Goal: Transaction & Acquisition: Purchase product/service

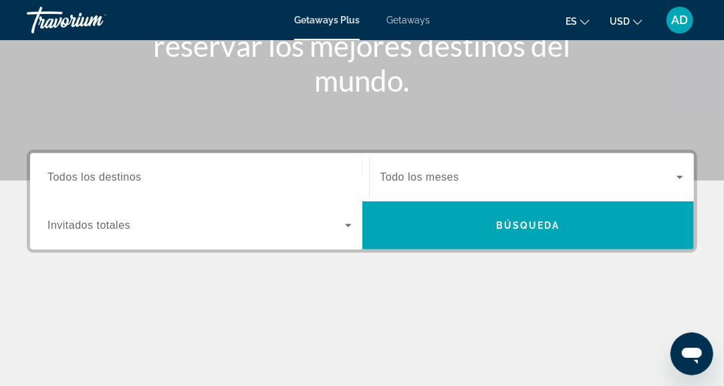
scroll to position [221, 0]
click at [186, 291] on div "Main content" at bounding box center [362, 336] width 671 height 100
click at [348, 235] on div "Search widget" at bounding box center [199, 225] width 304 height 37
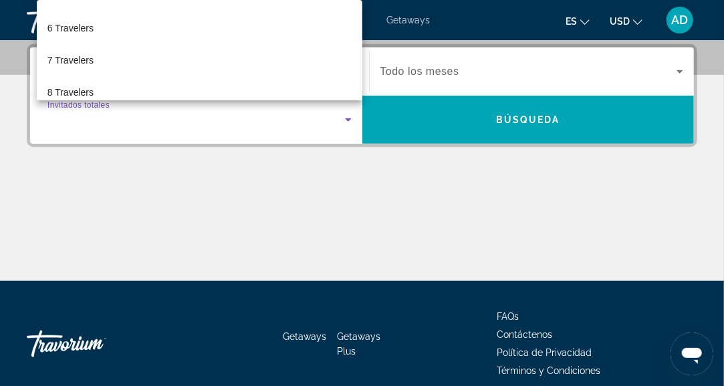
scroll to position [155, 0]
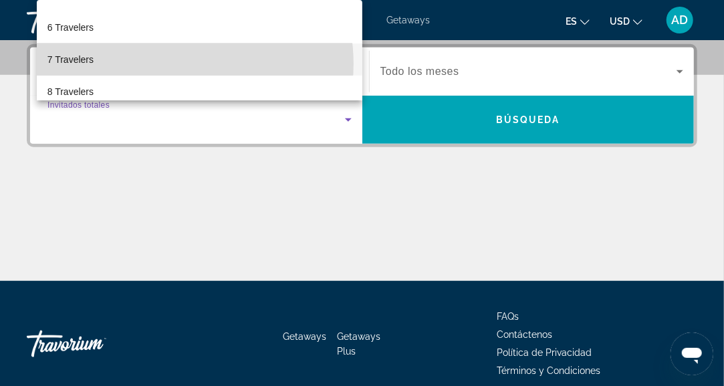
click at [167, 64] on mat-option "7 Travelers" at bounding box center [200, 59] width 326 height 32
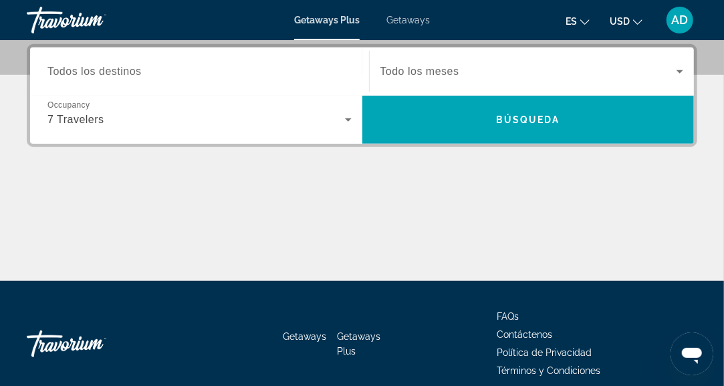
drag, startPoint x: 266, startPoint y: 245, endPoint x: 669, endPoint y: 72, distance: 438.4
click at [669, 72] on span "Search widget" at bounding box center [529, 72] width 297 height 16
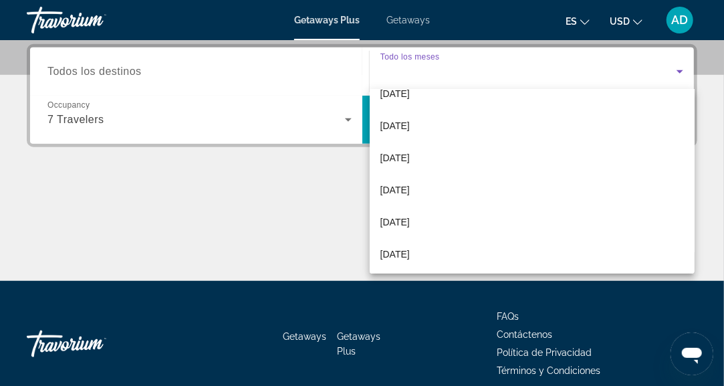
scroll to position [181, 0]
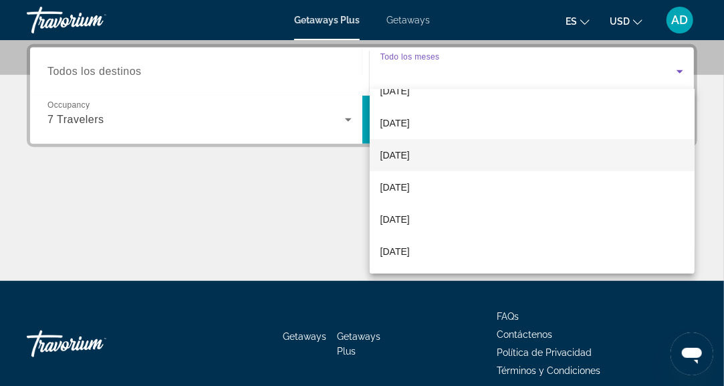
click at [410, 155] on span "[DATE]" at bounding box center [395, 155] width 29 height 16
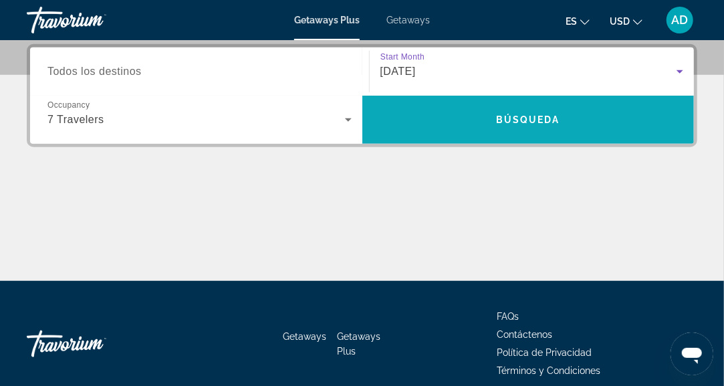
click at [486, 134] on span "Search" at bounding box center [529, 120] width 332 height 32
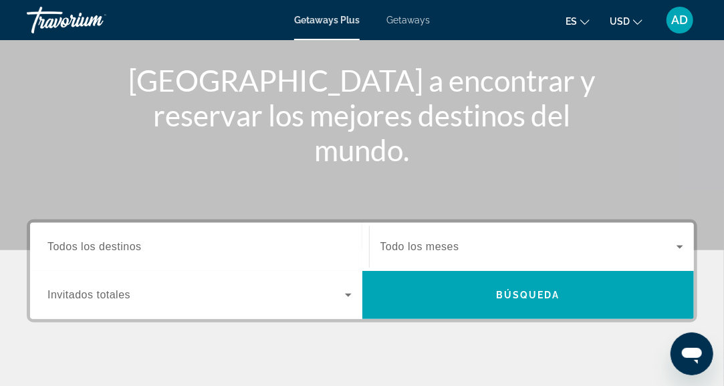
scroll to position [148, 0]
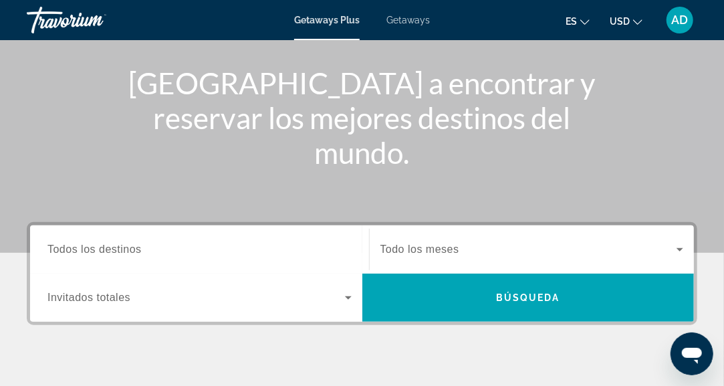
click at [340, 201] on div "Main content" at bounding box center [362, 52] width 724 height 401
click at [325, 318] on div "Occupancy Invitados totales" at bounding box center [200, 298] width 326 height 48
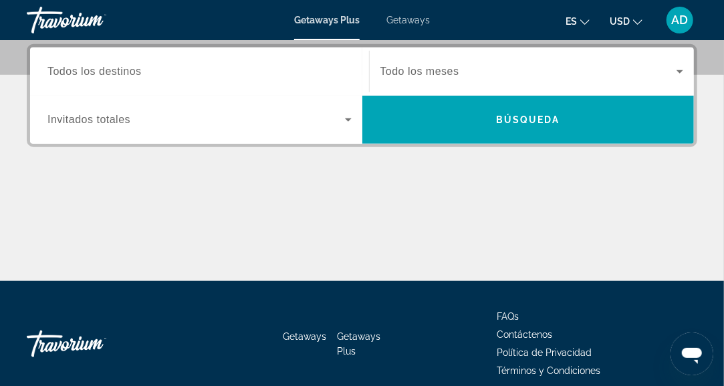
scroll to position [326, 0]
click at [350, 120] on icon "Search widget" at bounding box center [348, 120] width 16 height 16
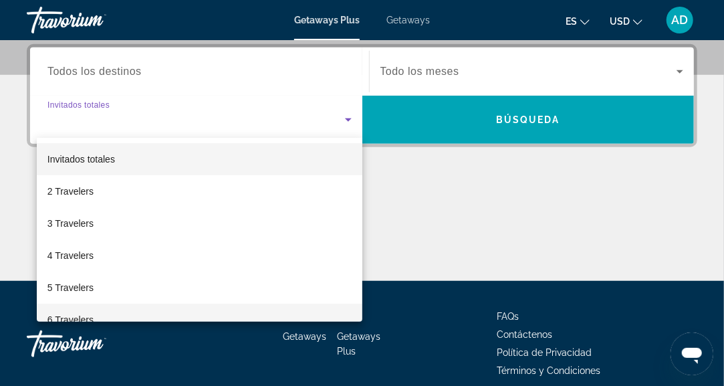
click at [80, 314] on span "6 Travelers" at bounding box center [70, 320] width 46 height 16
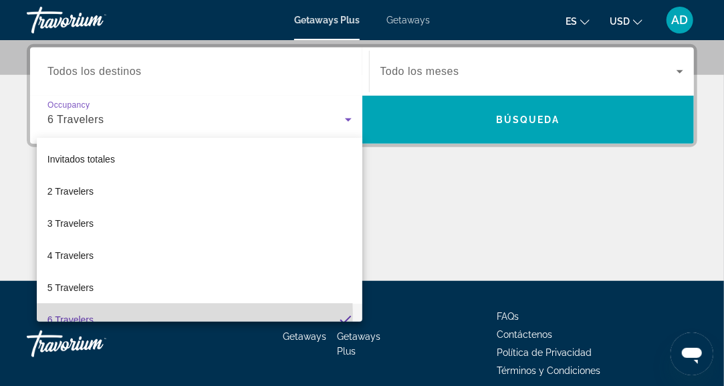
scroll to position [0, 0]
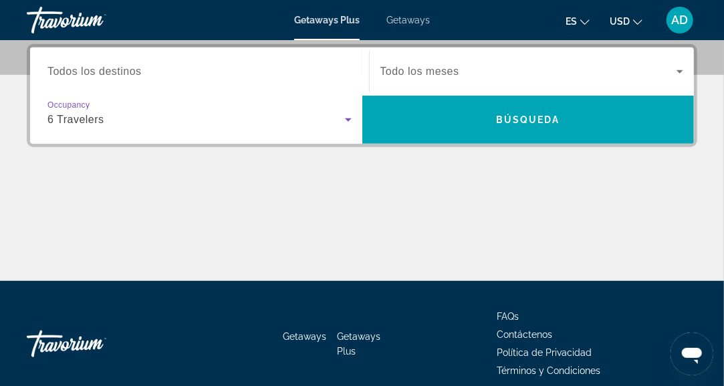
click at [506, 75] on span "Search widget" at bounding box center [529, 72] width 297 height 16
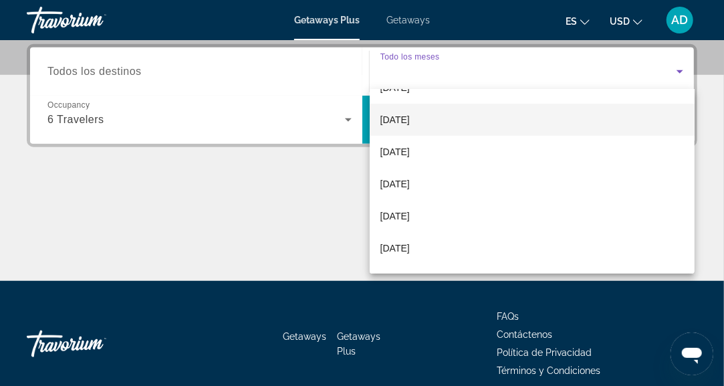
scroll to position [120, 0]
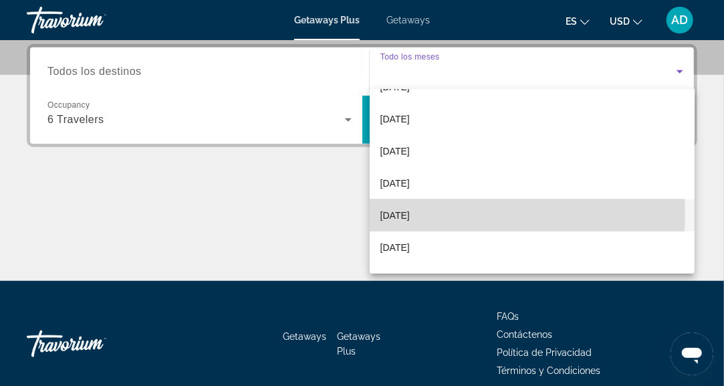
click at [410, 213] on span "[DATE]" at bounding box center [395, 215] width 29 height 16
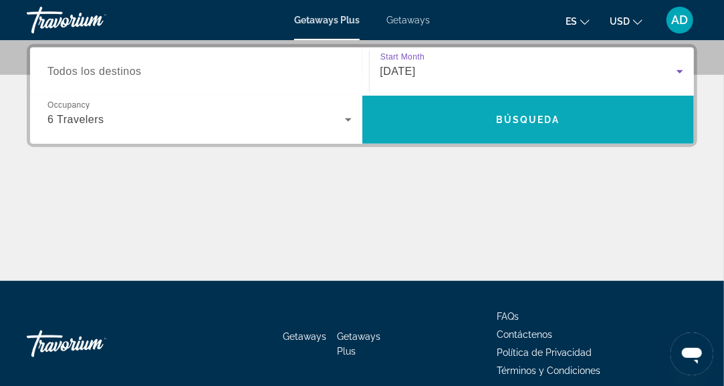
click at [540, 119] on span "Búsqueda" at bounding box center [528, 119] width 64 height 11
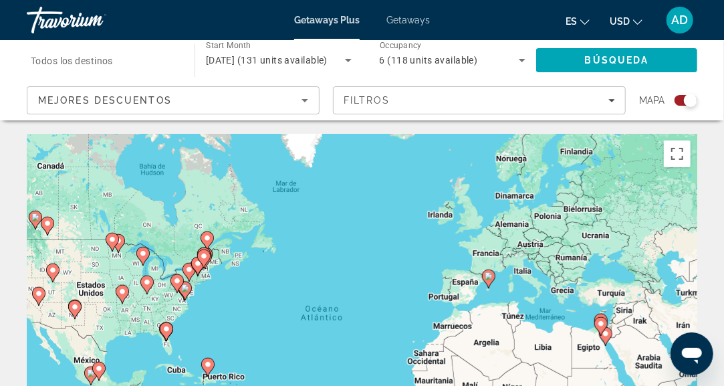
click at [684, 105] on div "Search widget" at bounding box center [686, 100] width 23 height 11
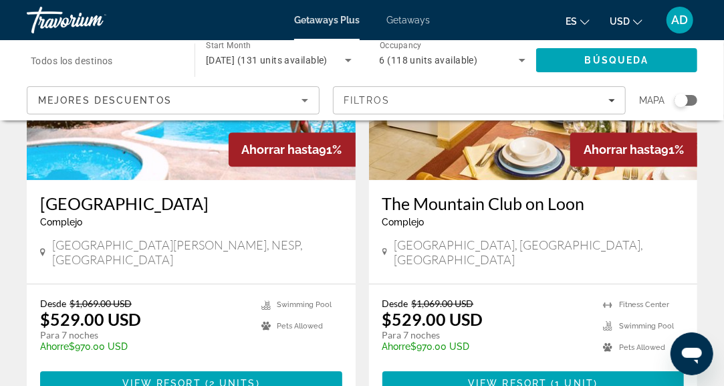
scroll to position [1584, 0]
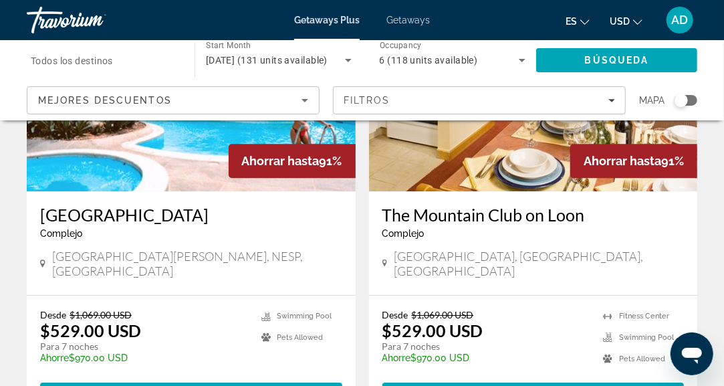
click at [91, 60] on span "Todos los destinos" at bounding box center [72, 61] width 82 height 11
click at [91, 60] on input "Destination Todos los destinos" at bounding box center [104, 61] width 146 height 16
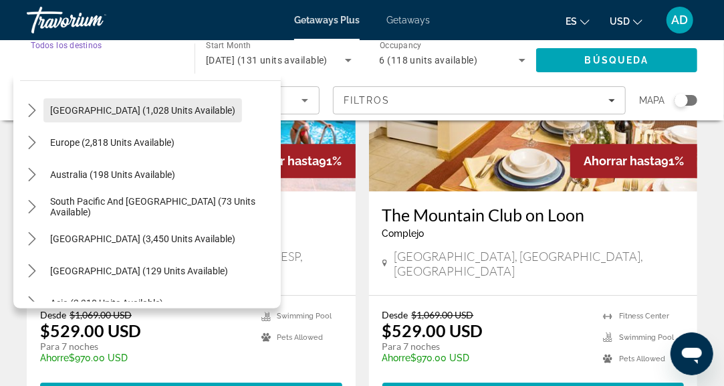
scroll to position [132, 0]
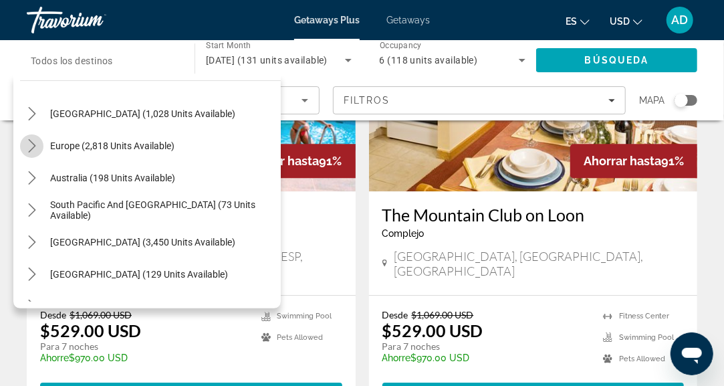
click at [35, 146] on icon "Toggle Europe (2,818 units available) submenu" at bounding box center [31, 145] width 13 height 13
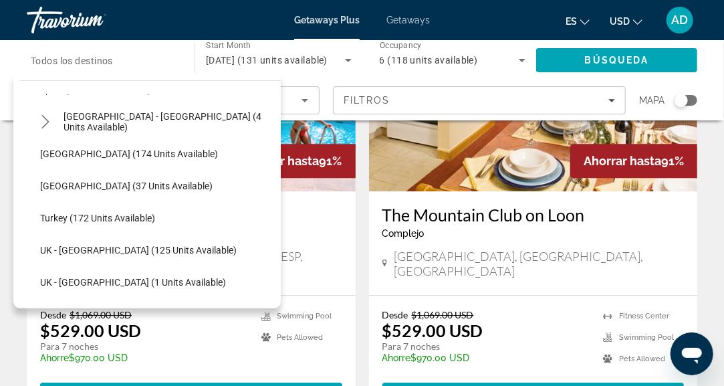
scroll to position [645, 0]
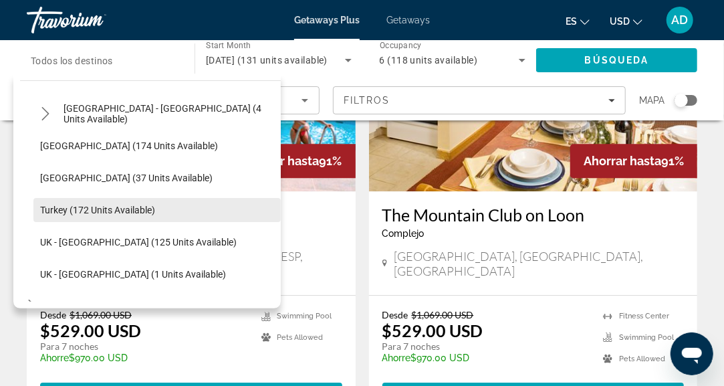
click at [86, 210] on span "Turkey (172 units available)" at bounding box center [97, 210] width 115 height 11
type input "**********"
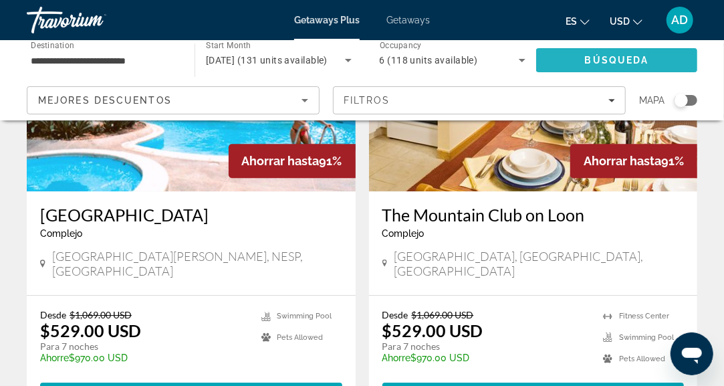
click at [619, 64] on span "Búsqueda" at bounding box center [617, 60] width 64 height 11
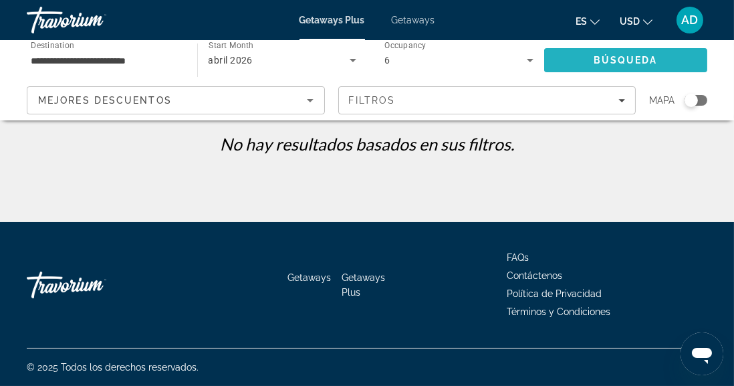
click at [617, 66] on span "Search" at bounding box center [626, 60] width 164 height 32
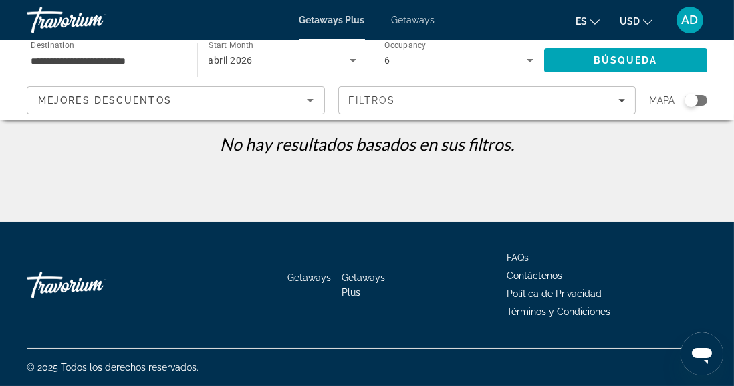
click at [513, 62] on div "6" at bounding box center [456, 60] width 142 height 16
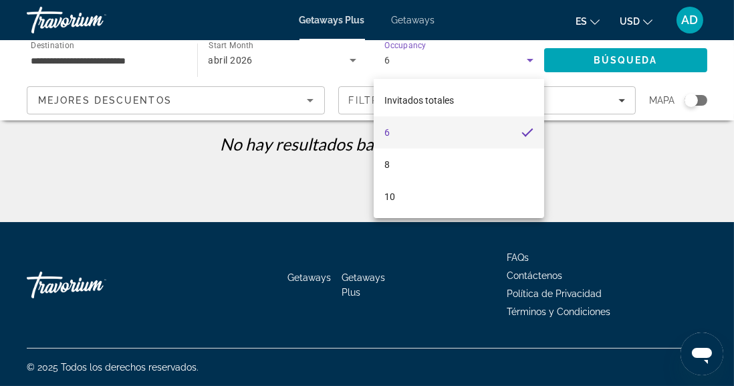
click at [427, 129] on mat-option "6" at bounding box center [459, 132] width 171 height 32
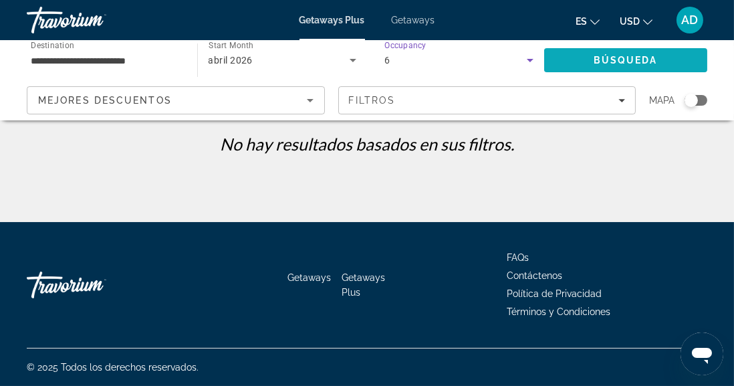
click at [579, 60] on span "Search" at bounding box center [626, 60] width 164 height 32
click at [425, 23] on span "Getaways" at bounding box center [413, 20] width 43 height 11
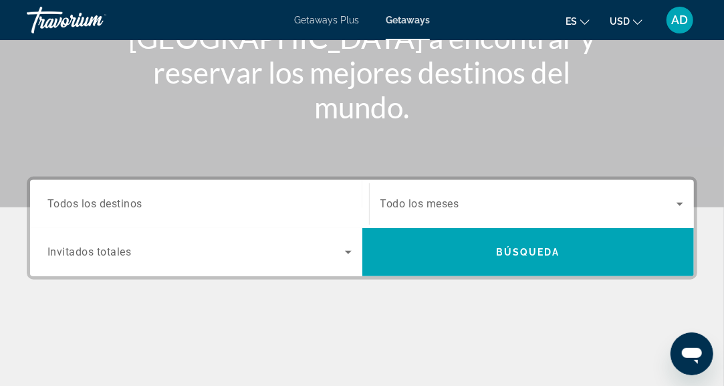
scroll to position [194, 0]
click at [324, 28] on div "Getaways Plus Getaways es English Español Français Italiano Português русский U…" at bounding box center [362, 20] width 724 height 35
click at [331, 21] on span "Getaways Plus" at bounding box center [326, 20] width 65 height 11
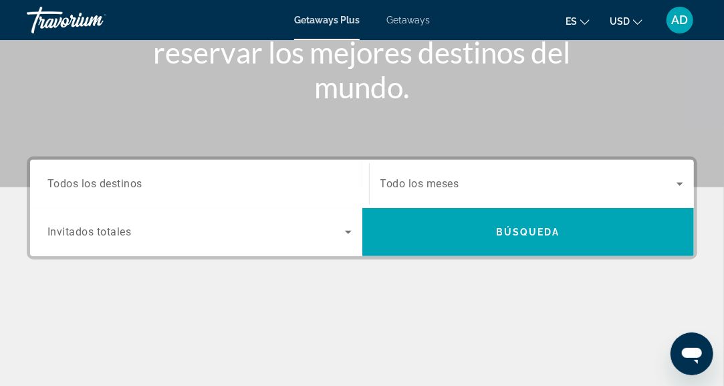
scroll to position [225, 0]
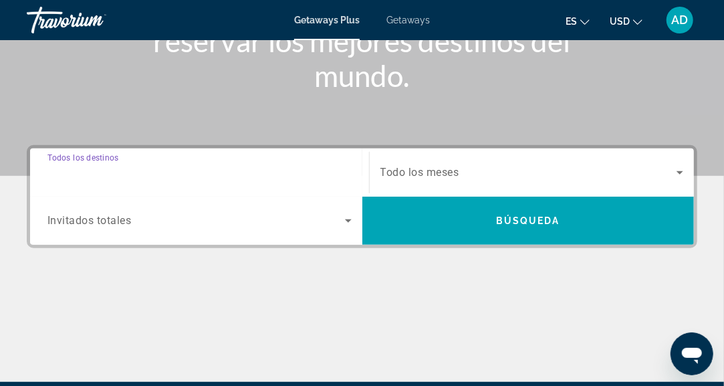
click at [276, 177] on input "Destination Todos los destinos" at bounding box center [199, 173] width 304 height 16
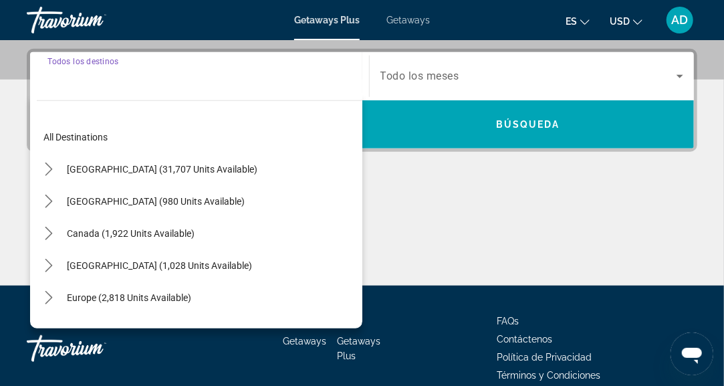
scroll to position [326, 0]
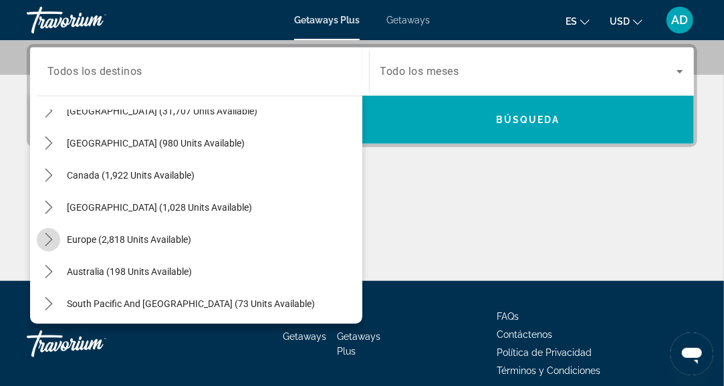
click at [49, 239] on icon "Toggle Europe (2,818 units available) submenu" at bounding box center [48, 239] width 7 height 13
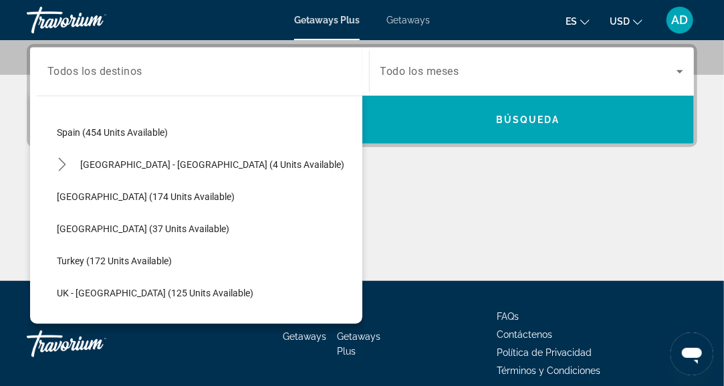
scroll to position [611, 0]
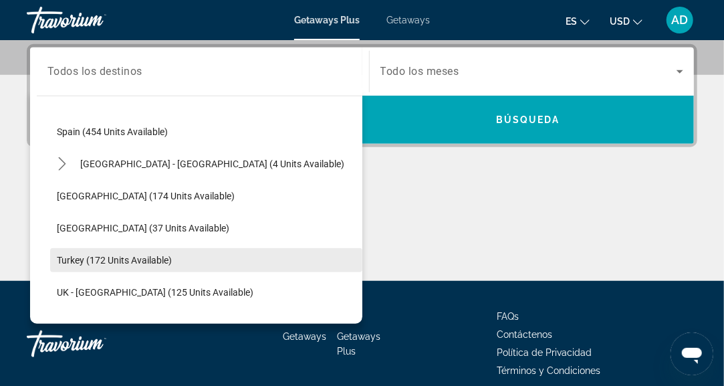
click at [129, 257] on span "Turkey (172 units available)" at bounding box center [114, 260] width 115 height 11
type input "**********"
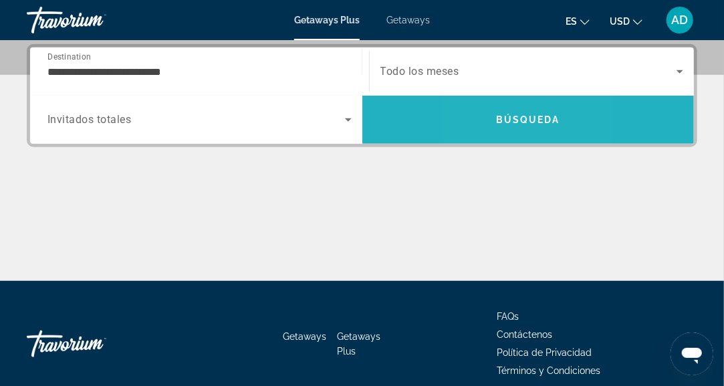
click at [485, 130] on span "Search" at bounding box center [529, 120] width 332 height 32
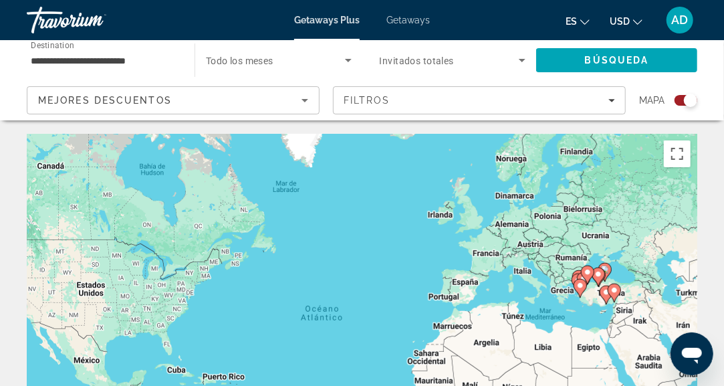
click at [680, 100] on div "Search widget" at bounding box center [686, 100] width 23 height 11
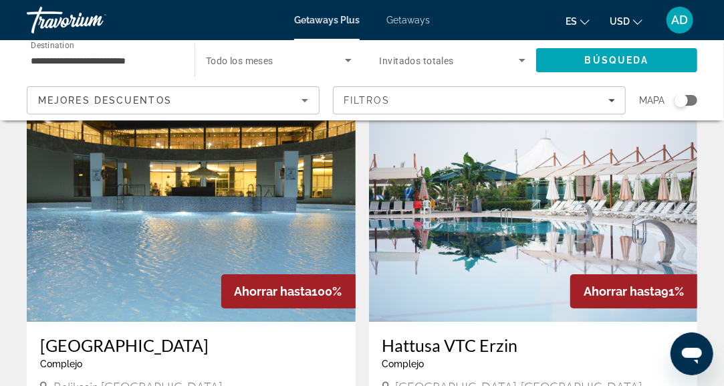
scroll to position [1878, 0]
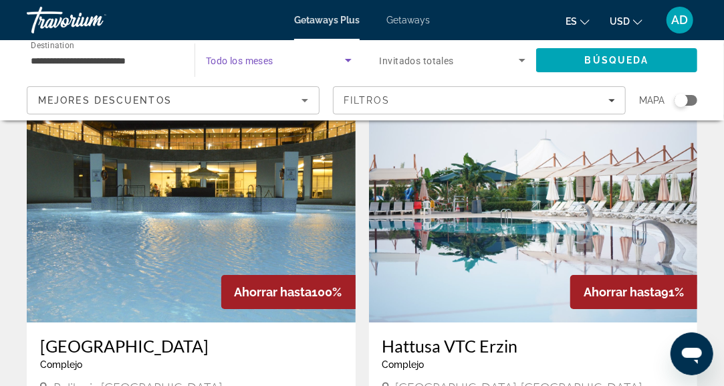
click at [346, 56] on icon "Search widget" at bounding box center [348, 60] width 16 height 16
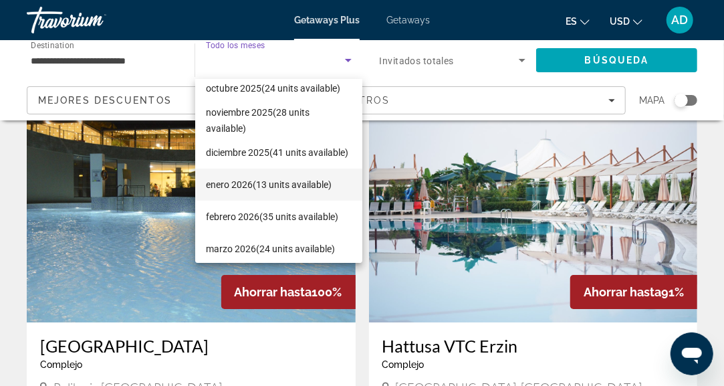
scroll to position [51, 0]
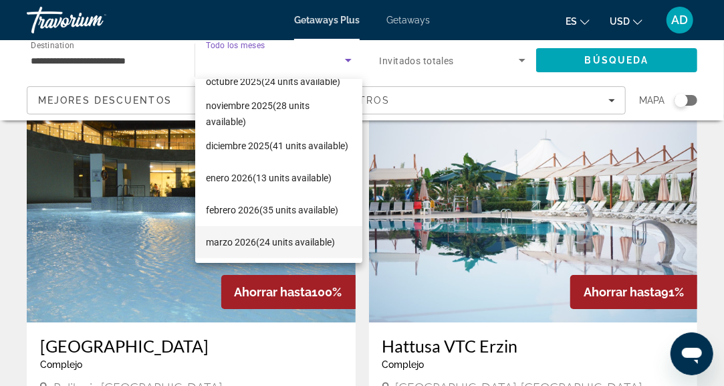
click at [233, 243] on span "marzo 2026 (24 units available)" at bounding box center [270, 242] width 129 height 16
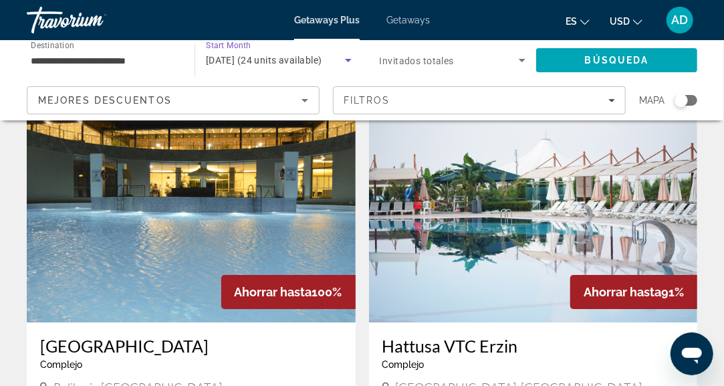
click at [480, 70] on div "Search widget" at bounding box center [453, 59] width 146 height 37
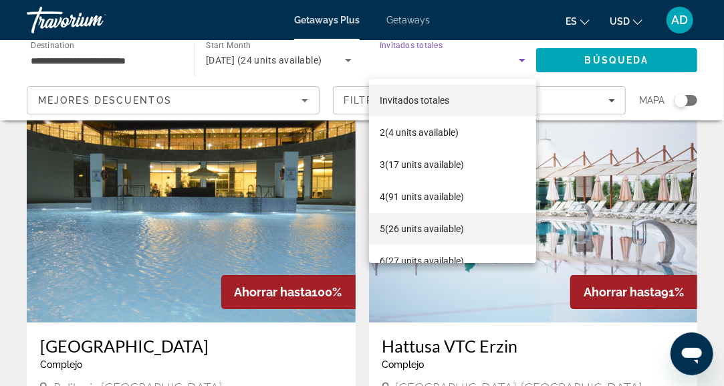
click at [398, 227] on span "5 (26 units available)" at bounding box center [422, 229] width 84 height 16
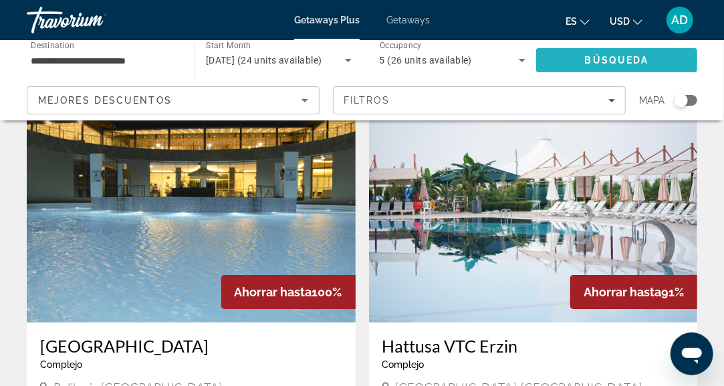
click at [620, 62] on span "Búsqueda" at bounding box center [617, 60] width 64 height 11
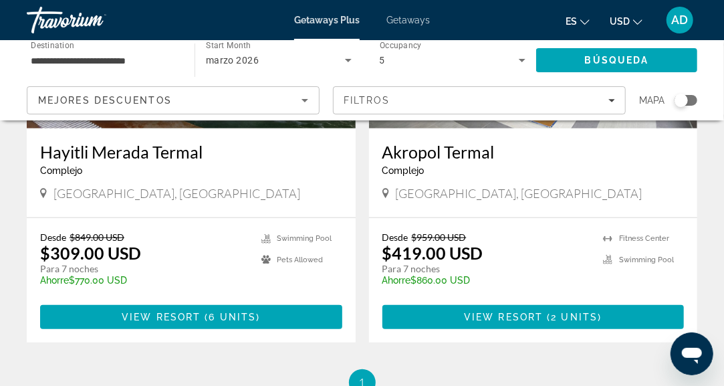
scroll to position [252, 0]
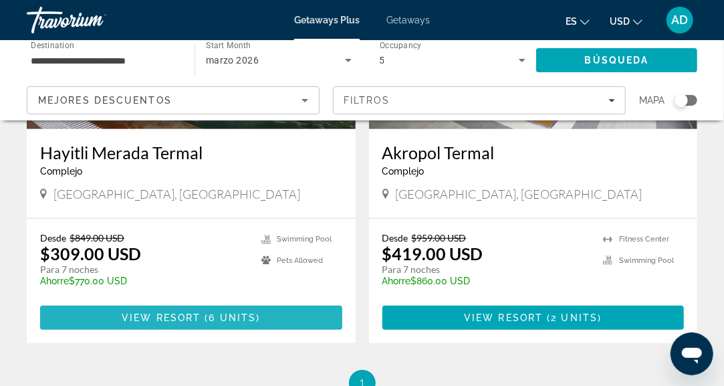
click at [251, 314] on span "6 units" at bounding box center [232, 317] width 47 height 11
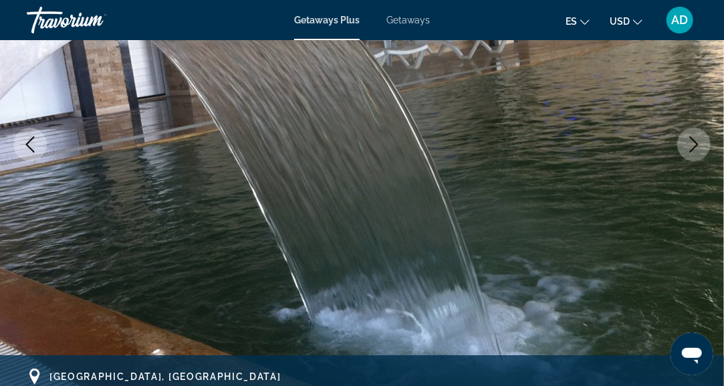
scroll to position [214, 0]
click at [707, 150] on button "Next image" at bounding box center [694, 143] width 33 height 33
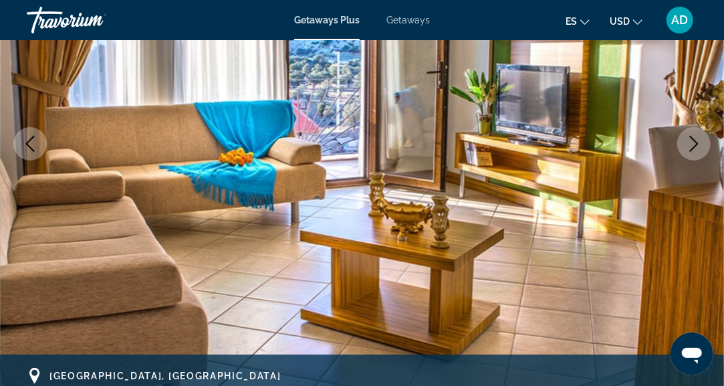
click at [705, 153] on button "Next image" at bounding box center [694, 143] width 33 height 33
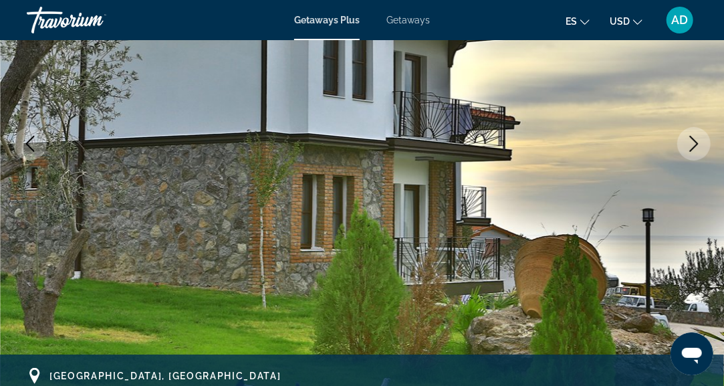
click at [705, 153] on button "Next image" at bounding box center [694, 143] width 33 height 33
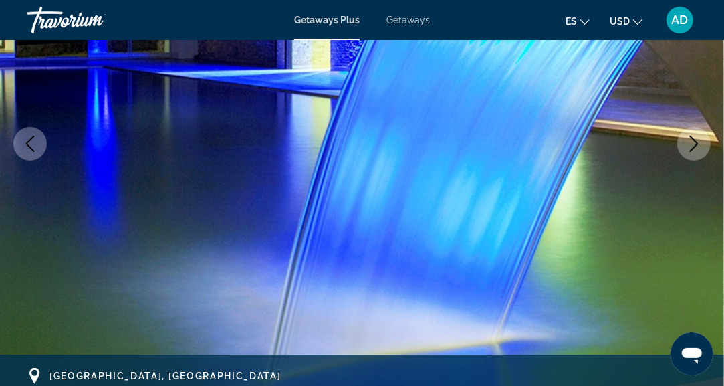
click at [705, 153] on button "Next image" at bounding box center [694, 143] width 33 height 33
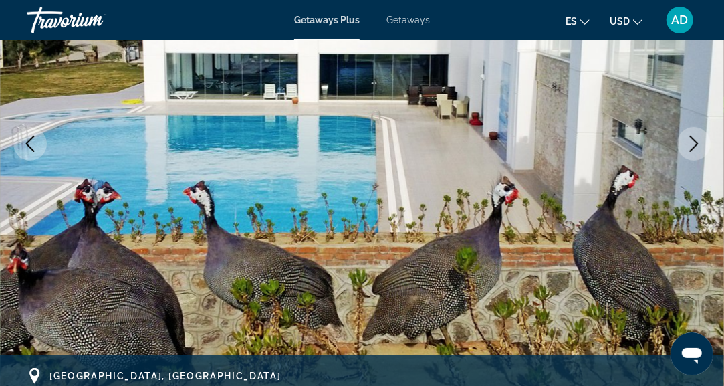
click at [705, 153] on button "Next image" at bounding box center [694, 143] width 33 height 33
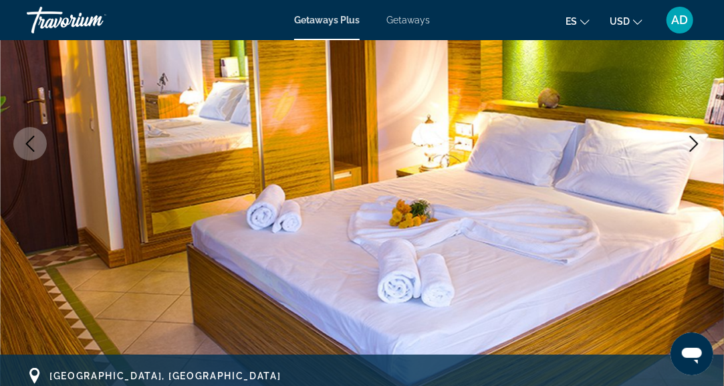
click at [695, 151] on icon "Next image" at bounding box center [694, 144] width 16 height 16
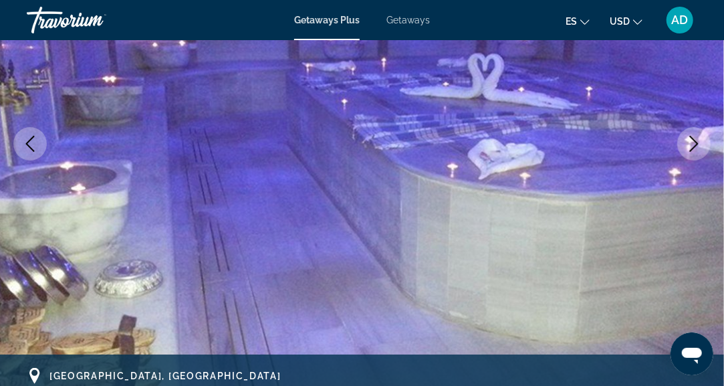
click at [695, 151] on icon "Next image" at bounding box center [694, 144] width 16 height 16
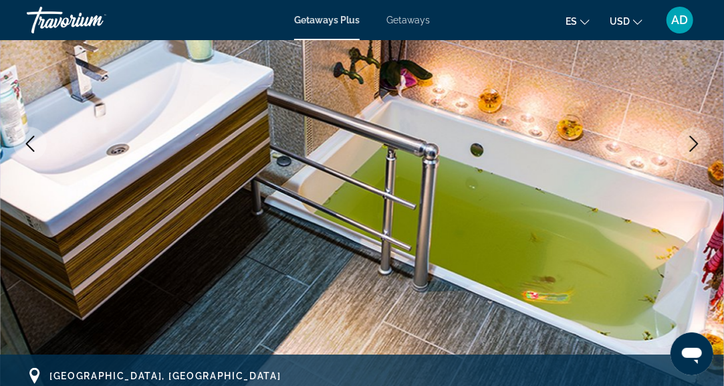
click at [693, 151] on icon "Next image" at bounding box center [694, 144] width 16 height 16
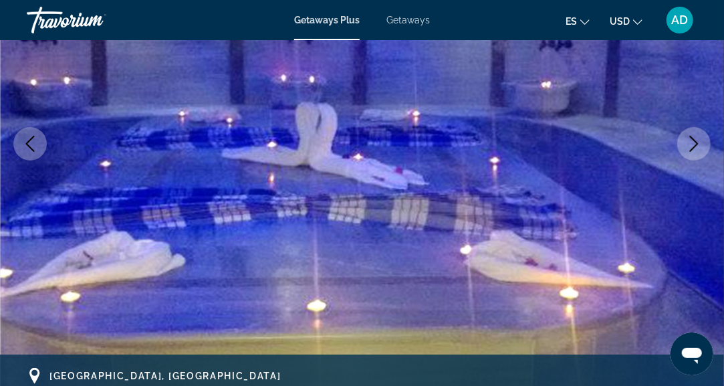
click at [693, 151] on icon "Next image" at bounding box center [694, 144] width 16 height 16
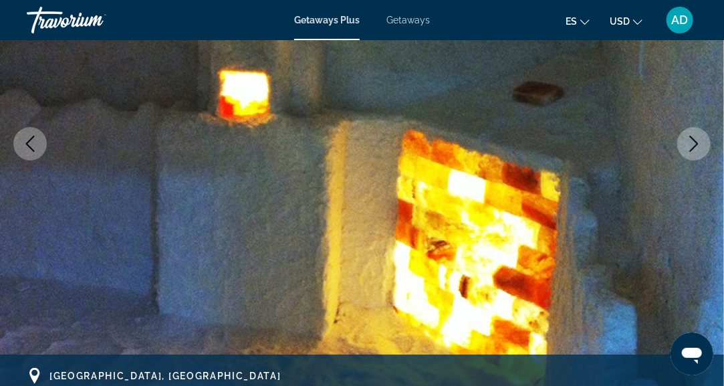
click at [693, 151] on icon "Next image" at bounding box center [694, 144] width 16 height 16
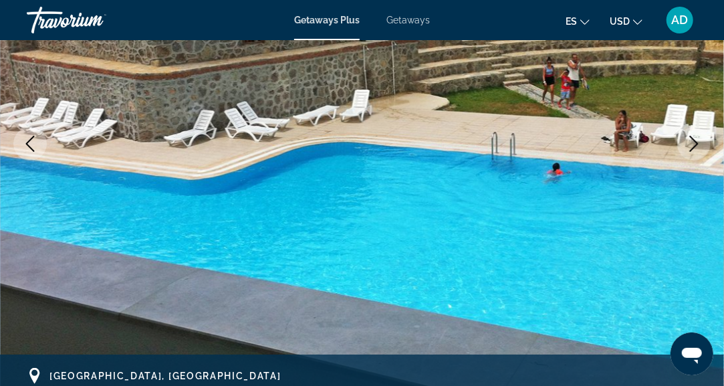
click at [401, 25] on span "Getaways" at bounding box center [408, 20] width 43 height 11
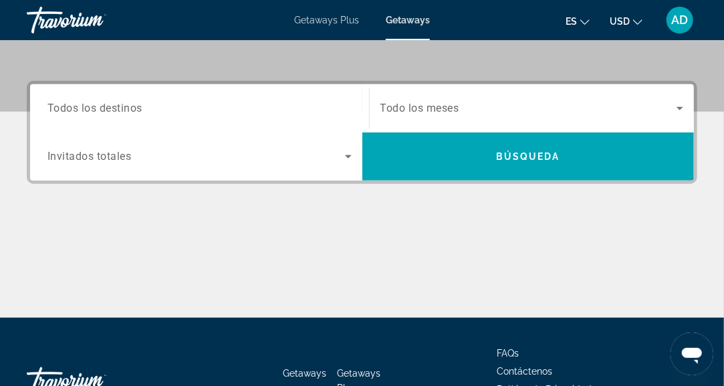
scroll to position [288, 0]
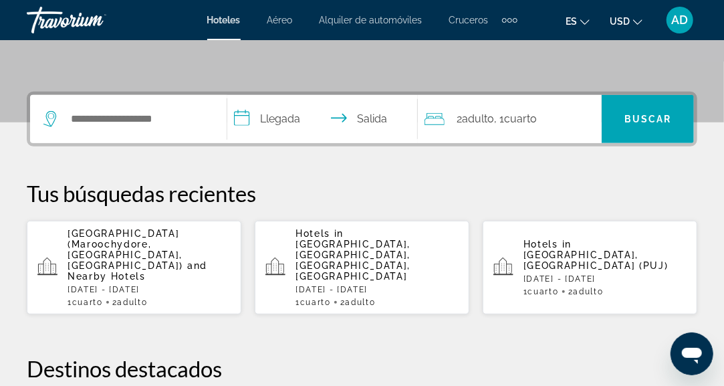
scroll to position [278, 0]
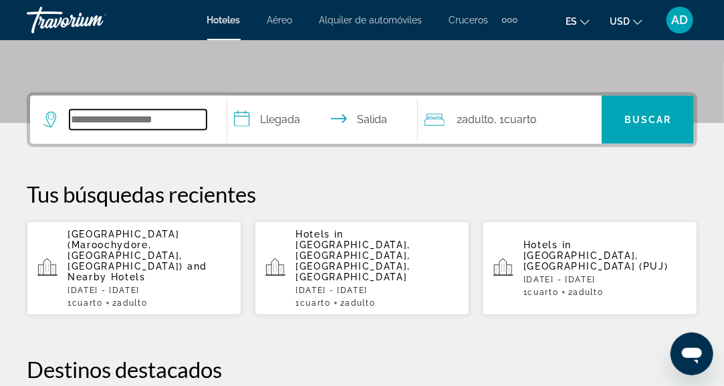
click at [78, 123] on input "Search hotel destination" at bounding box center [138, 120] width 137 height 20
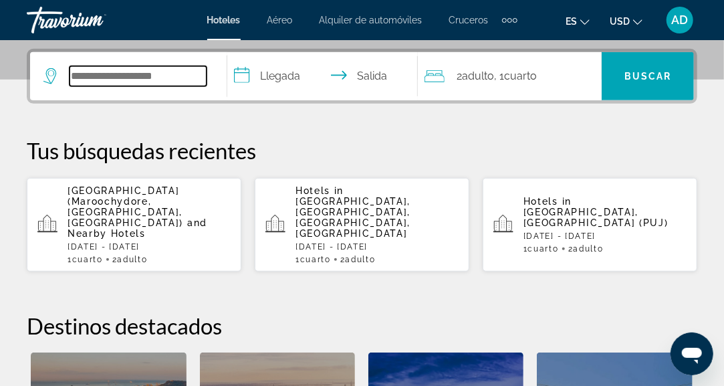
scroll to position [326, 0]
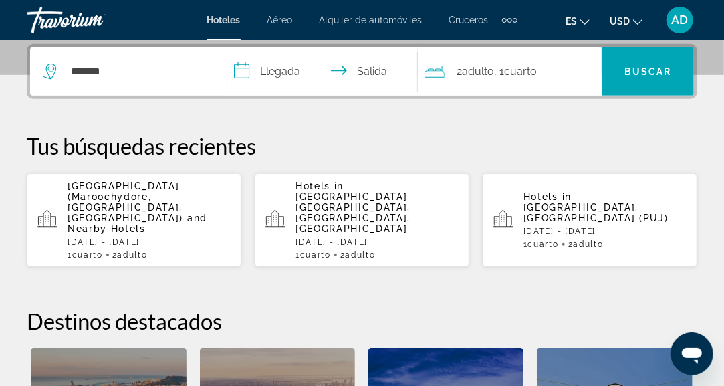
click at [298, 151] on p "Tus búsquedas recientes" at bounding box center [362, 145] width 671 height 27
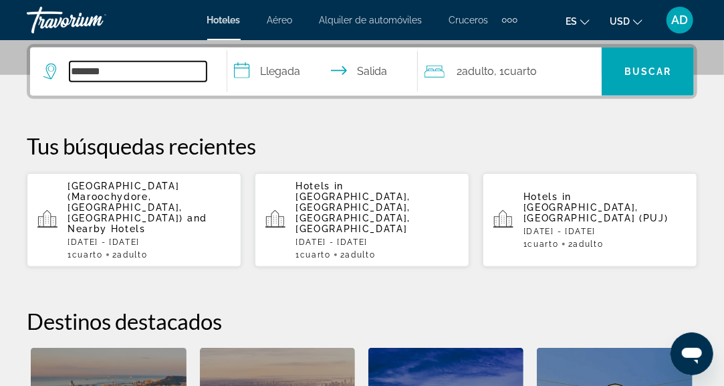
click at [198, 65] on input "*******" at bounding box center [138, 72] width 137 height 20
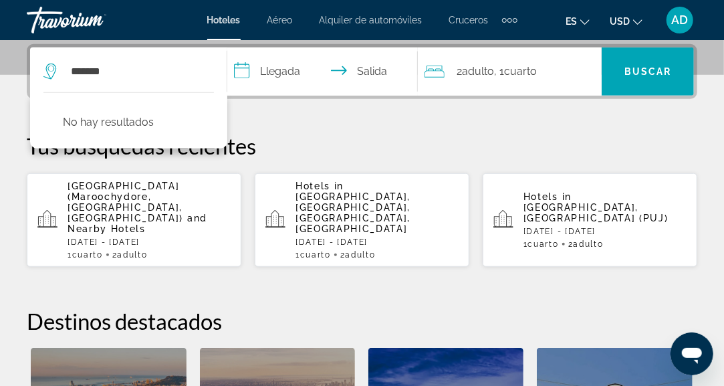
click at [47, 71] on icon "Search widget" at bounding box center [49, 72] width 13 height 16
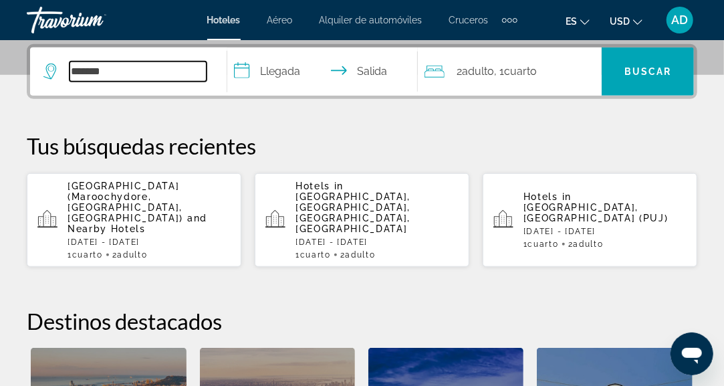
click at [87, 77] on input "*******" at bounding box center [138, 72] width 137 height 20
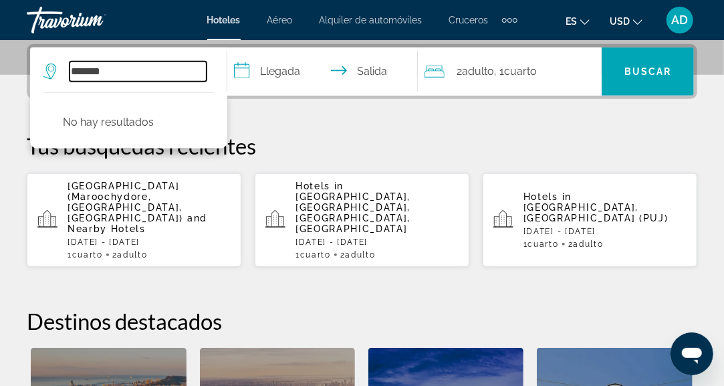
drag, startPoint x: 121, startPoint y: 72, endPoint x: 0, endPoint y: 111, distance: 127.3
click at [0, 111] on div "**********" at bounding box center [362, 300] width 724 height 512
type input "*"
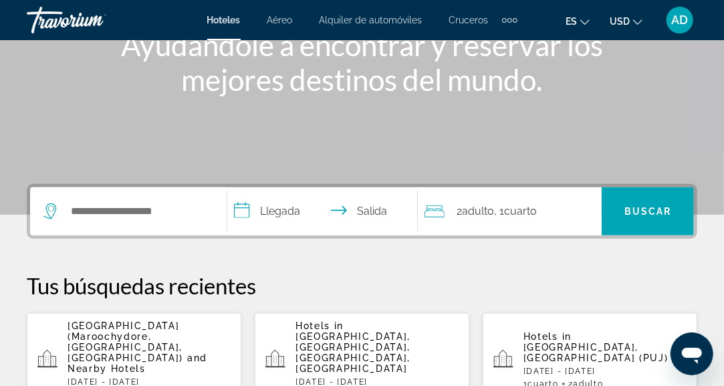
scroll to position [189, 0]
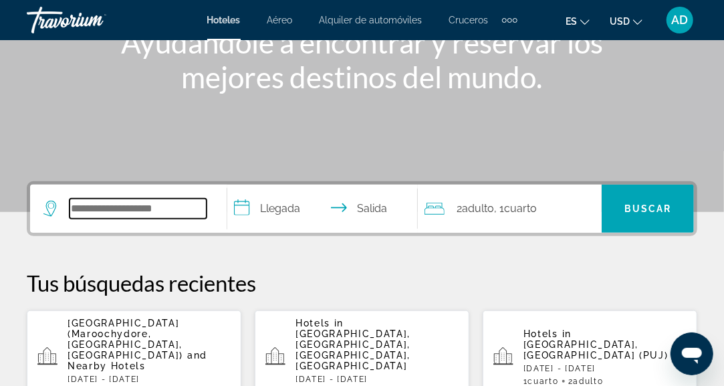
click at [130, 211] on input "Search hotel destination" at bounding box center [138, 209] width 137 height 20
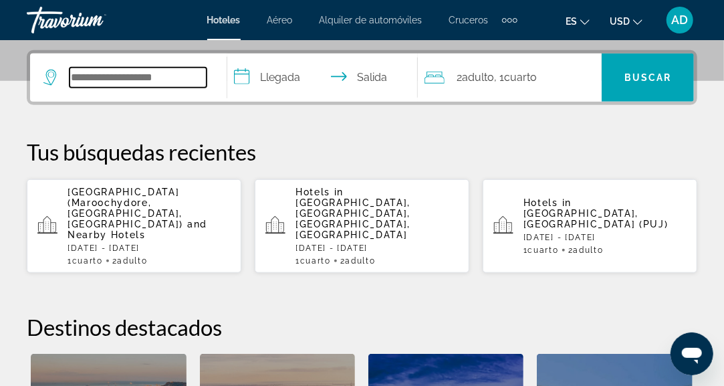
scroll to position [326, 0]
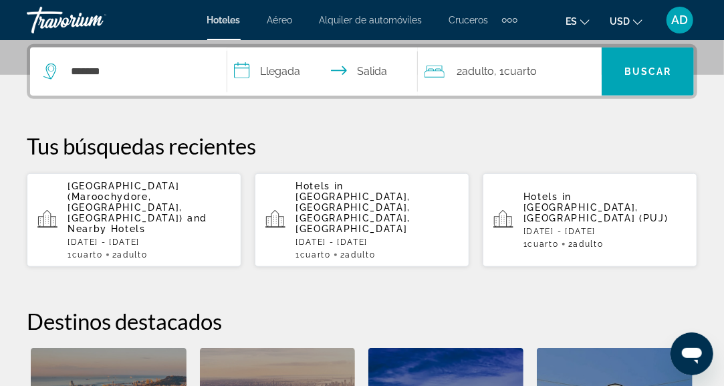
click at [164, 91] on div "*******" at bounding box center [128, 71] width 170 height 48
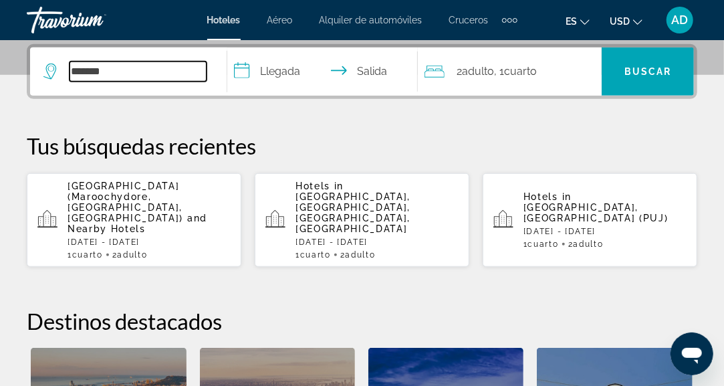
click at [162, 75] on input "*******" at bounding box center [138, 72] width 137 height 20
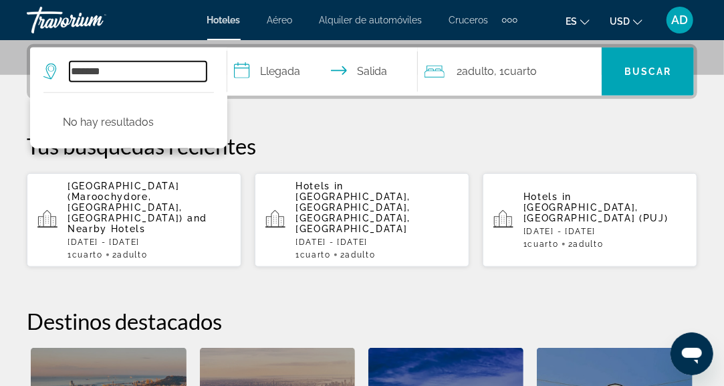
drag, startPoint x: 147, startPoint y: 73, endPoint x: 20, endPoint y: 99, distance: 129.7
click at [20, 99] on div "**********" at bounding box center [362, 300] width 724 height 512
type input "*"
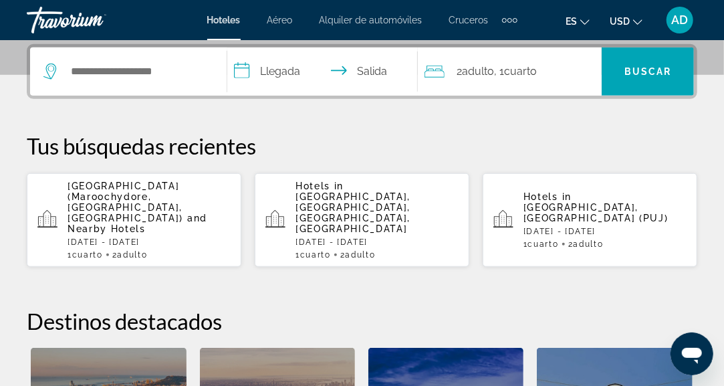
click at [333, 142] on p "Tus búsquedas recientes" at bounding box center [362, 145] width 671 height 27
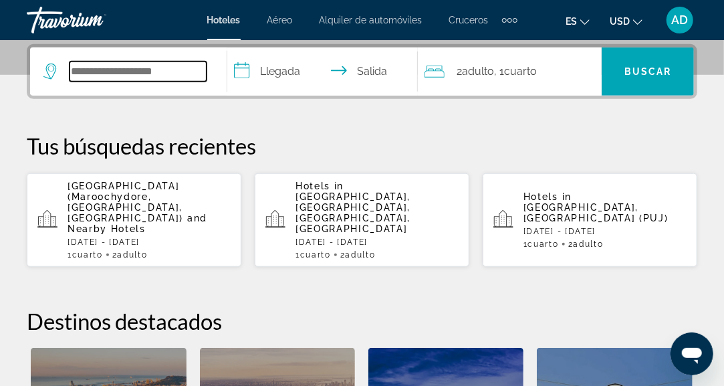
click at [150, 66] on input "Search hotel destination" at bounding box center [138, 72] width 137 height 20
click at [139, 76] on input "Search hotel destination" at bounding box center [138, 72] width 137 height 20
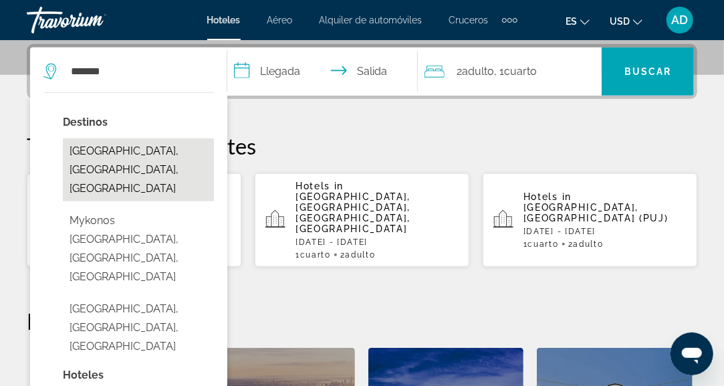
click at [131, 158] on button "Mykonos town, Mykonos Island, Greece" at bounding box center [138, 169] width 151 height 63
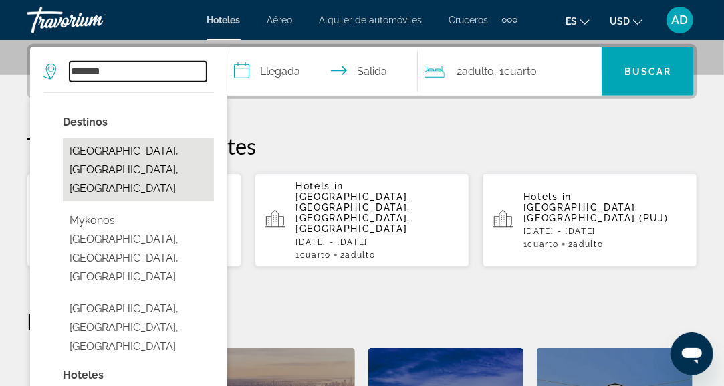
type input "**********"
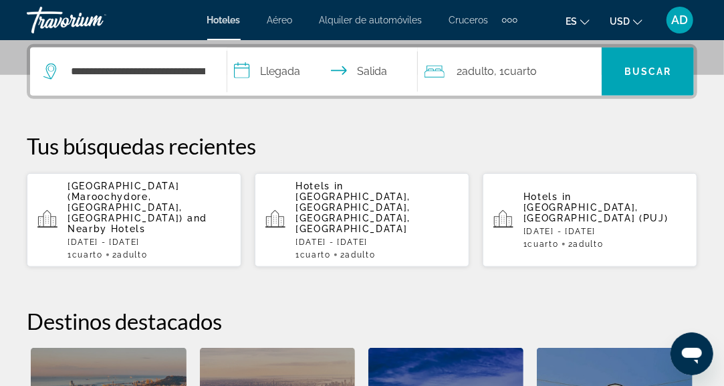
click at [288, 76] on input "**********" at bounding box center [325, 73] width 196 height 52
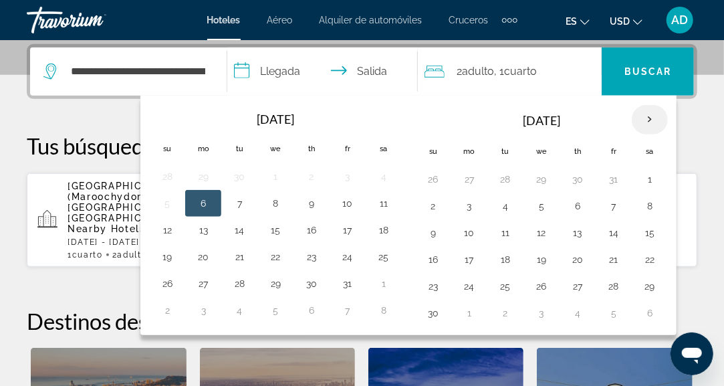
click at [645, 118] on th "Next month" at bounding box center [650, 119] width 36 height 29
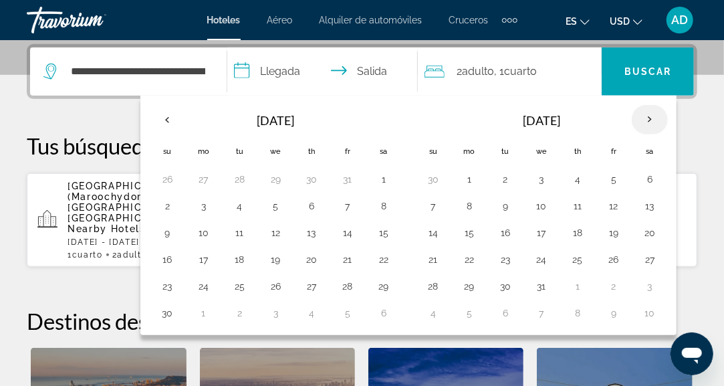
click at [645, 118] on th "Next month" at bounding box center [650, 119] width 36 height 29
click at [577, 233] on button "16" at bounding box center [577, 232] width 21 height 19
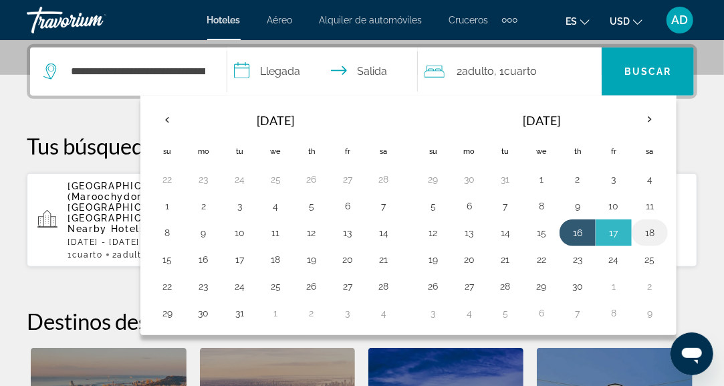
click at [649, 239] on button "18" at bounding box center [649, 232] width 21 height 19
type input "**********"
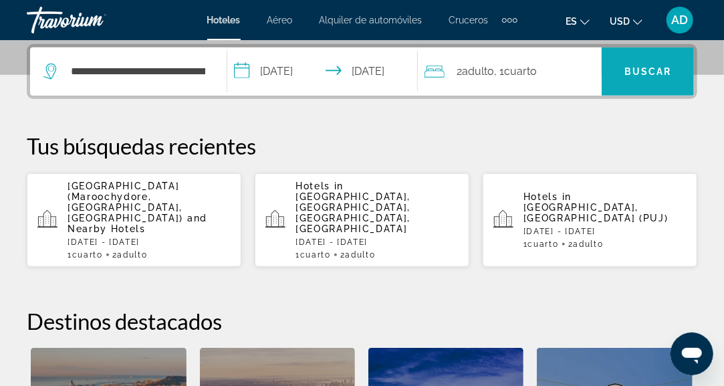
click at [653, 68] on span "Buscar" at bounding box center [648, 71] width 47 height 11
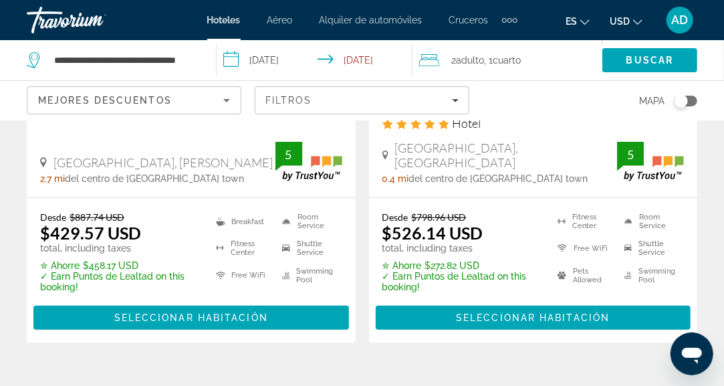
scroll to position [307, 0]
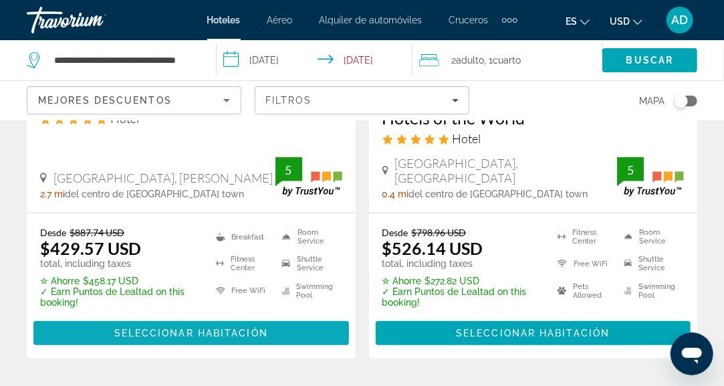
click at [157, 339] on span "Main content" at bounding box center [191, 333] width 316 height 32
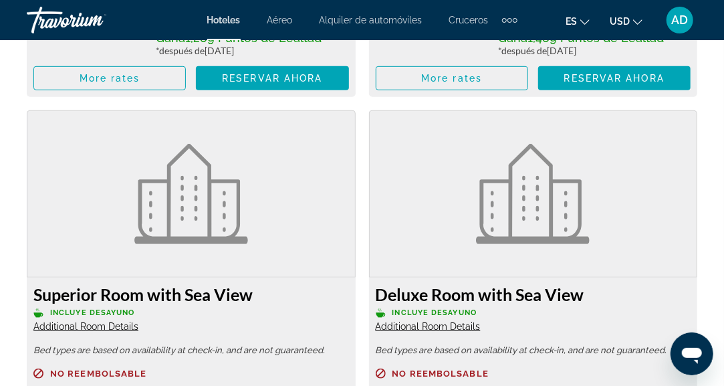
scroll to position [2492, 0]
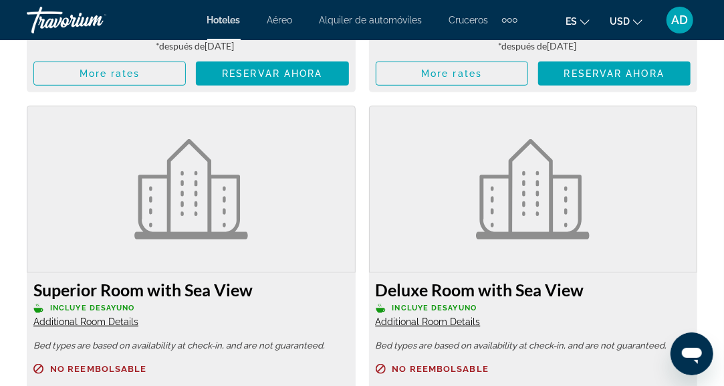
click at [221, 199] on img "Main content" at bounding box center [191, 189] width 114 height 100
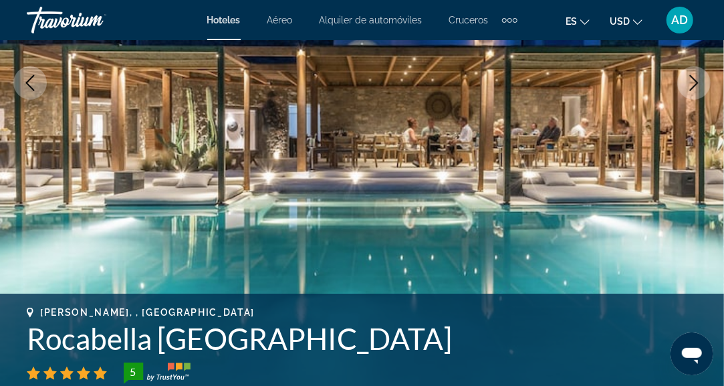
scroll to position [0, 0]
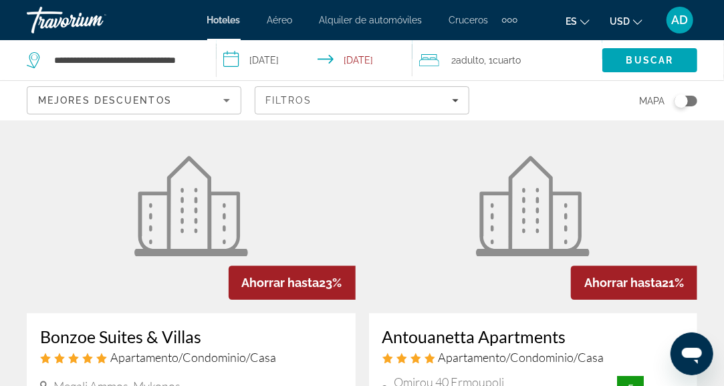
scroll to position [1432, 0]
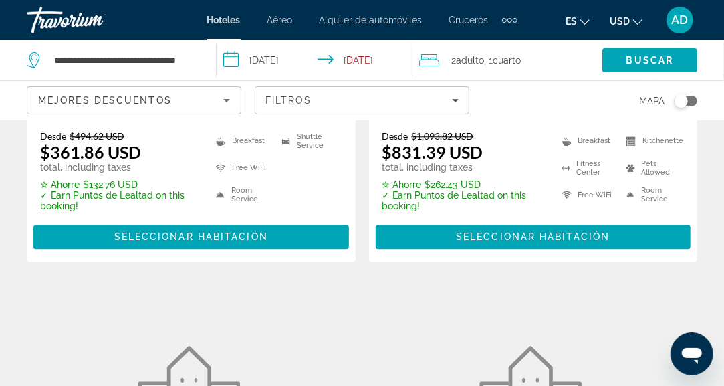
click at [502, 64] on span "Cuarto" at bounding box center [507, 60] width 28 height 11
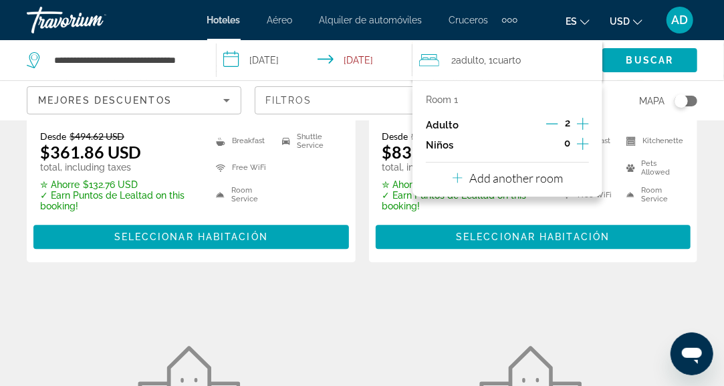
click at [584, 125] on icon "Increment adults" at bounding box center [583, 124] width 12 height 16
click at [641, 60] on span "Buscar" at bounding box center [650, 60] width 47 height 11
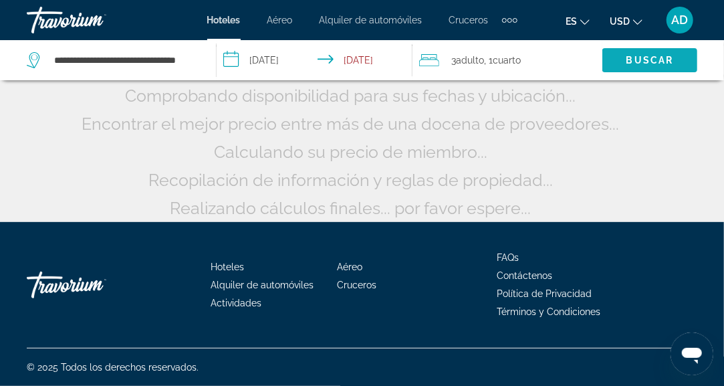
scroll to position [154, 0]
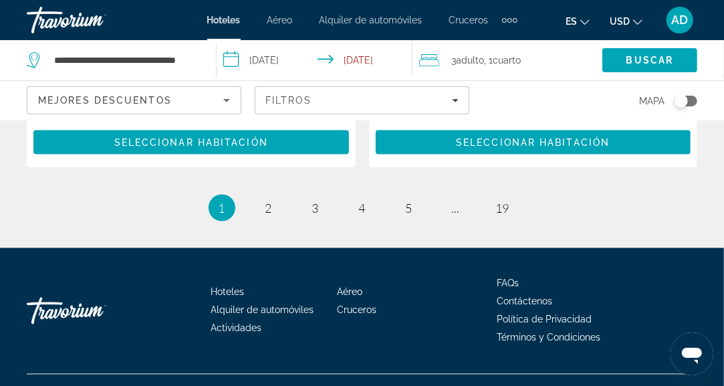
scroll to position [3049, 0]
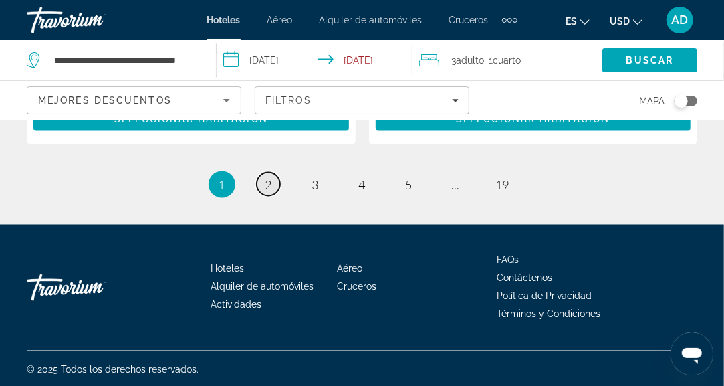
click at [269, 184] on span "2" at bounding box center [269, 184] width 7 height 15
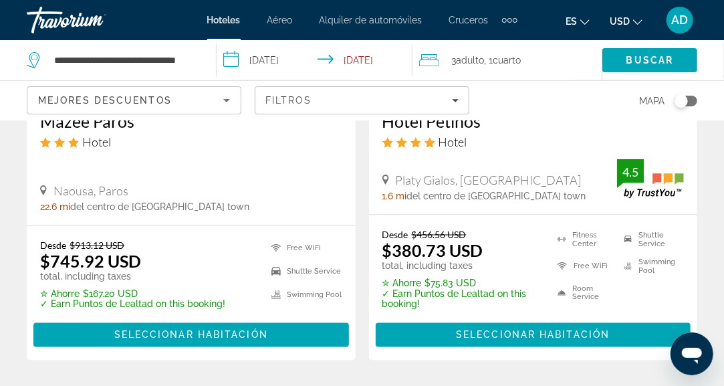
scroll to position [656, 0]
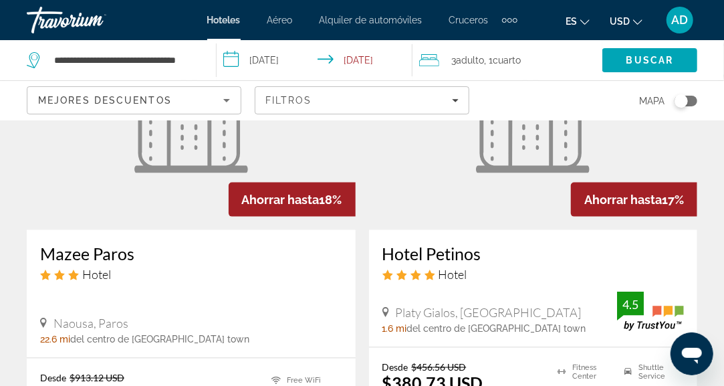
click at [686, 23] on span "AD" at bounding box center [680, 19] width 17 height 13
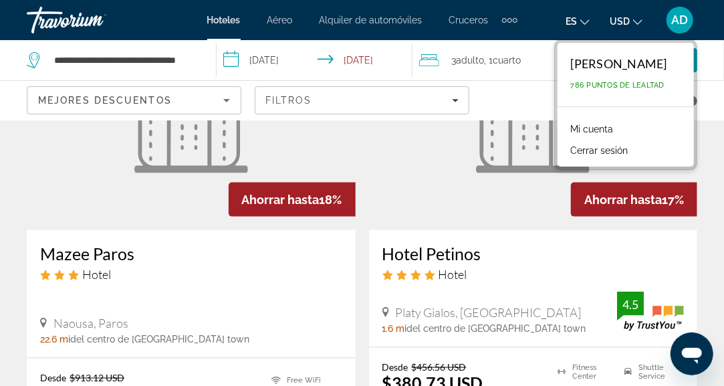
click at [611, 150] on button "Cerrar sesión" at bounding box center [600, 150] width 71 height 17
